Goal: Use online tool/utility: Utilize a website feature to perform a specific function

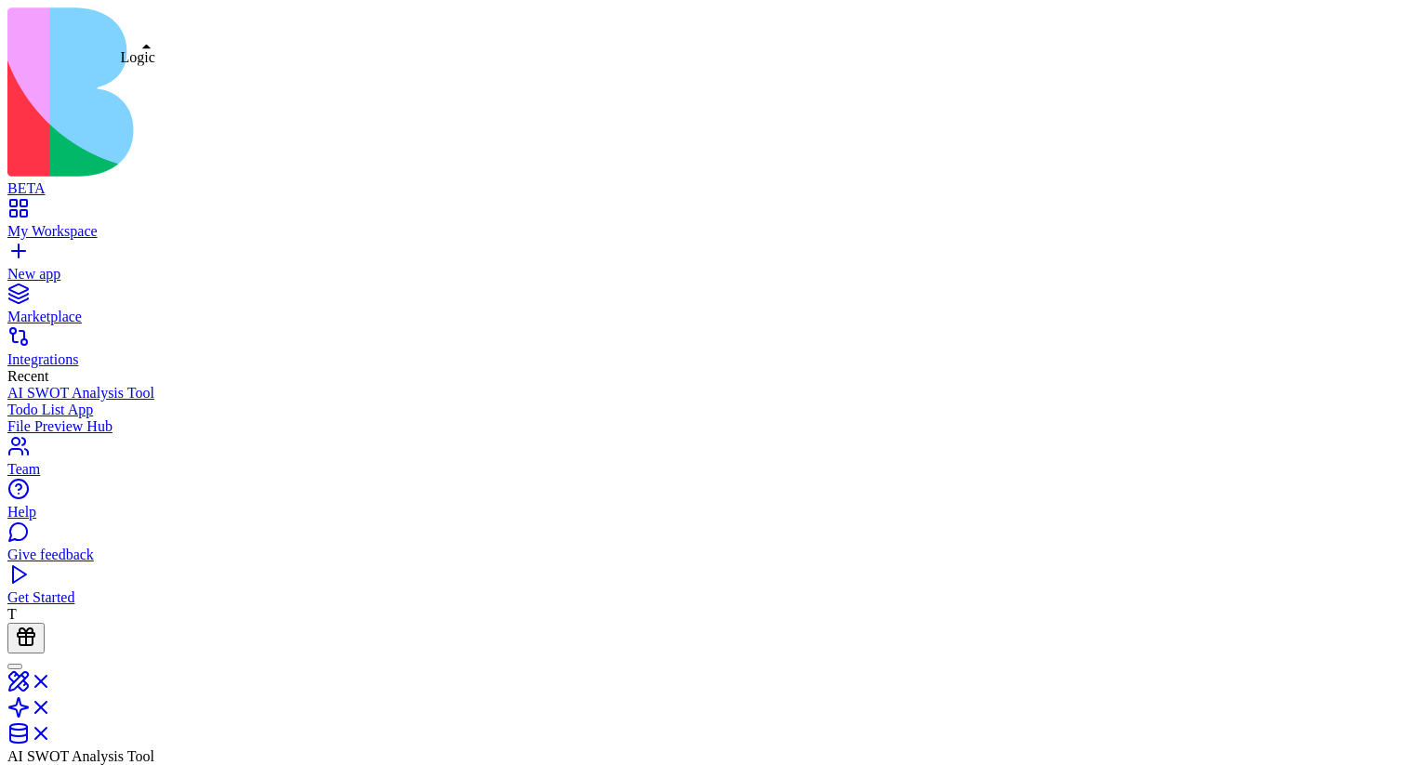
click at [52, 706] on link at bounding box center [29, 714] width 45 height 16
click at [52, 732] on link at bounding box center [29, 740] width 45 height 16
click at [52, 680] on link at bounding box center [29, 688] width 45 height 16
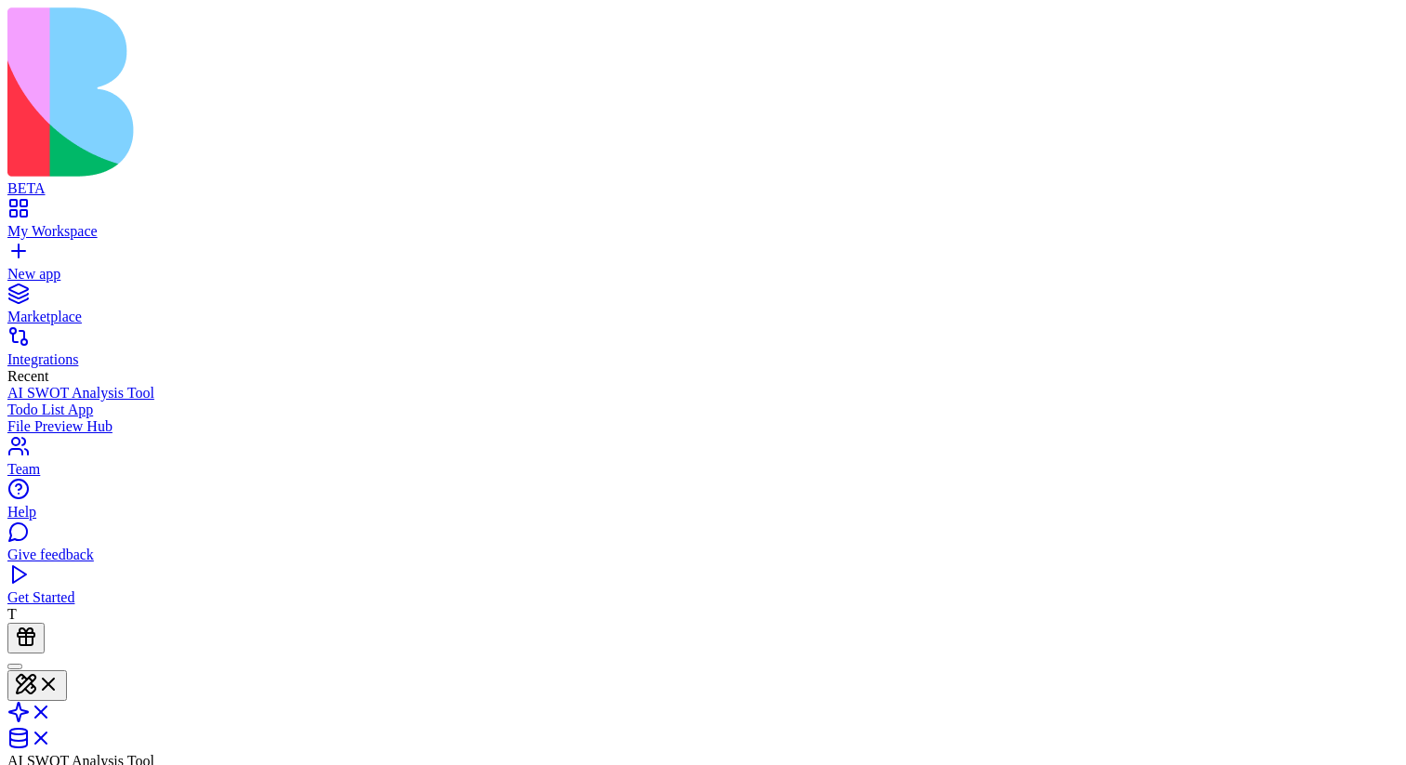
click at [162, 402] on div "Todo List App" at bounding box center [702, 410] width 1391 height 17
click at [124, 223] on div "My Workspace" at bounding box center [702, 231] width 1391 height 17
